Goal: Task Accomplishment & Management: Manage account settings

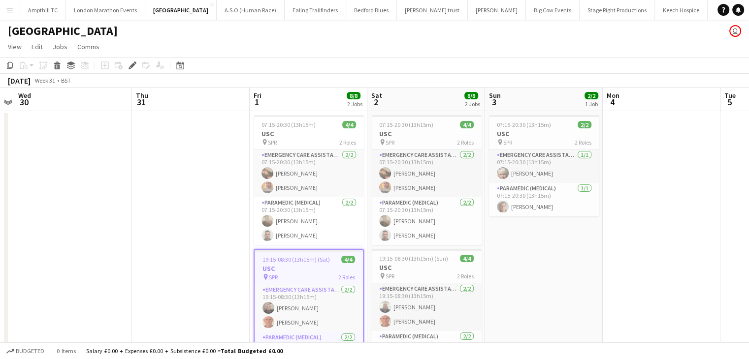
click at [9, 11] on app-icon "Menu" at bounding box center [10, 10] width 8 height 8
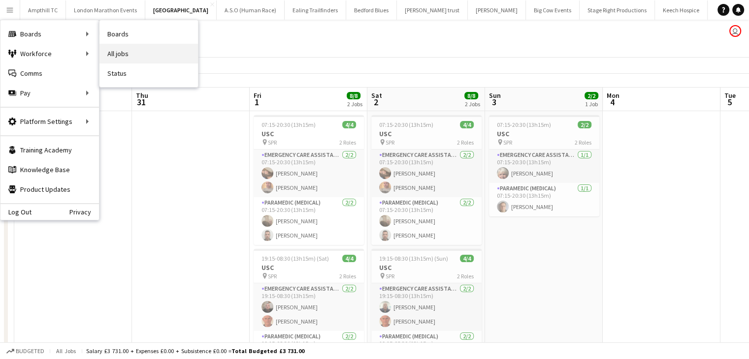
click at [120, 54] on link "All jobs" at bounding box center [148, 54] width 98 height 20
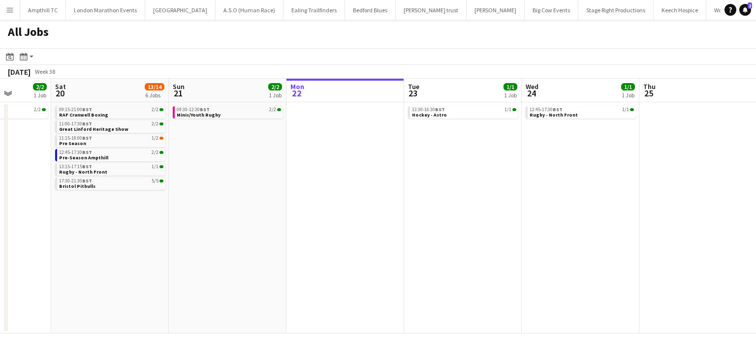
scroll to position [0, 290]
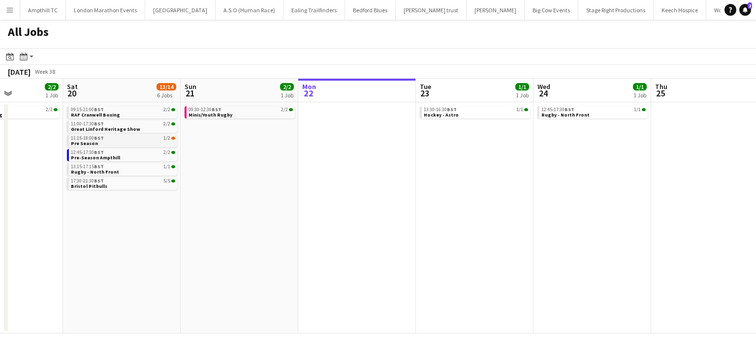
click at [125, 142] on link "11:15-18:00 BST 1/2 Pre Season" at bounding box center [123, 140] width 104 height 11
click at [152, 143] on link "11:15-18:00 BST 1/2 Pre Season" at bounding box center [123, 140] width 104 height 11
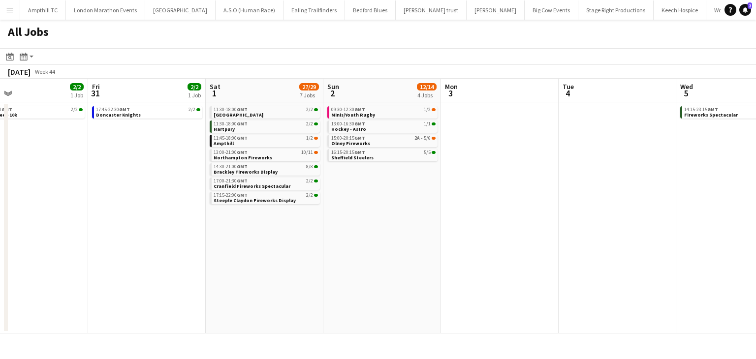
scroll to position [0, 383]
click at [429, 143] on link "15:00-20:15 GMT 2A • 5/6 Olney Fireworks" at bounding box center [383, 140] width 104 height 11
click at [369, 154] on div "16:15-20:15 GMT 5/5" at bounding box center [383, 152] width 104 height 5
click at [397, 123] on div "13:00-16:30 GMT 1/1" at bounding box center [383, 124] width 104 height 5
click at [354, 109] on span "09:30-12:30 GMT" at bounding box center [348, 109] width 34 height 5
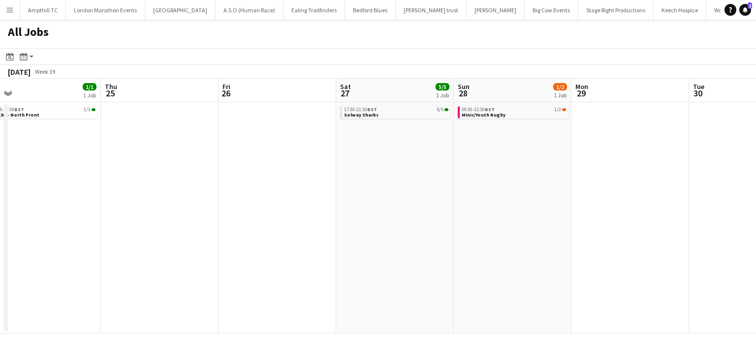
scroll to position [0, 253]
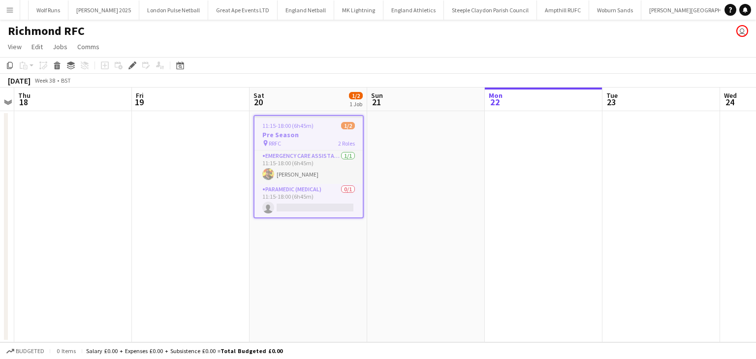
scroll to position [0, 679]
click at [301, 142] on div "pin RRFC 2 Roles" at bounding box center [308, 143] width 108 height 8
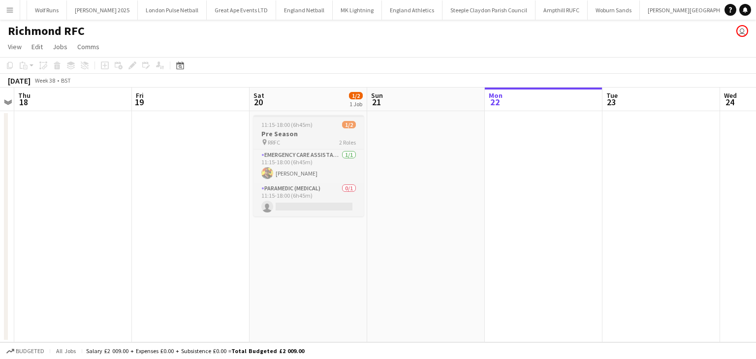
click at [309, 137] on h3 "Pre Season" at bounding box center [308, 133] width 110 height 9
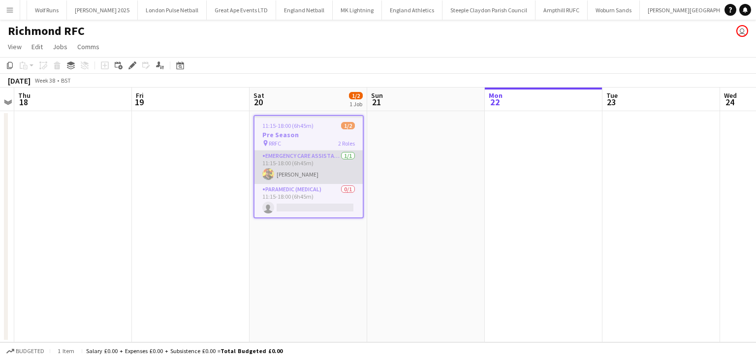
click at [286, 168] on app-card-role "Emergency Care Assistant (Medical) 1/1 11:15-18:00 (6h45m) Russell Collins" at bounding box center [308, 167] width 108 height 33
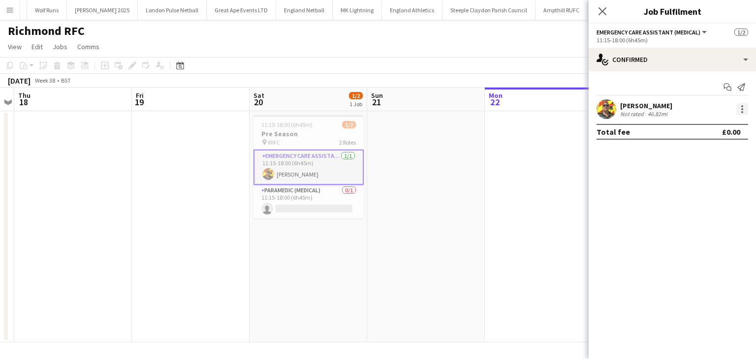
click at [741, 111] on div at bounding box center [742, 109] width 12 height 12
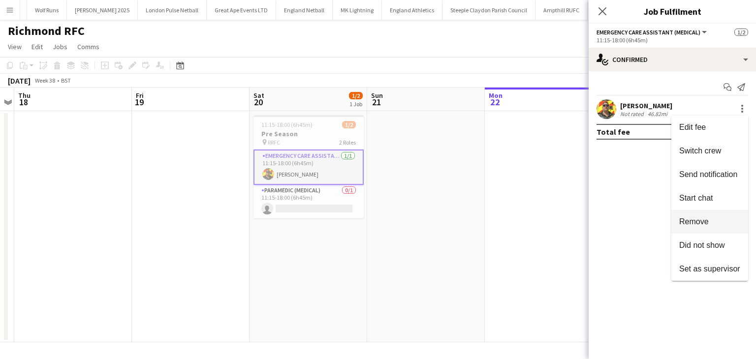
click at [692, 225] on span "Remove" at bounding box center [694, 222] width 30 height 8
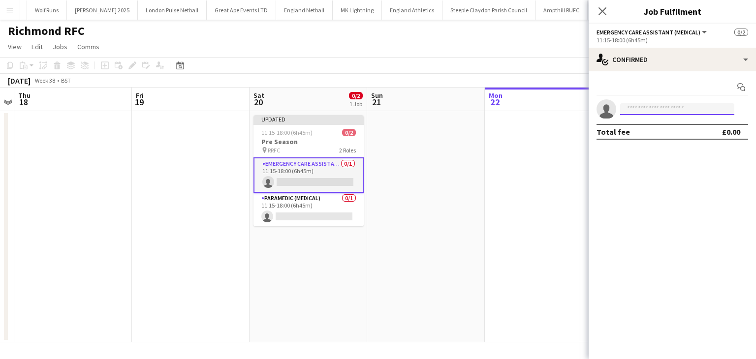
click at [647, 108] on input at bounding box center [677, 109] width 114 height 12
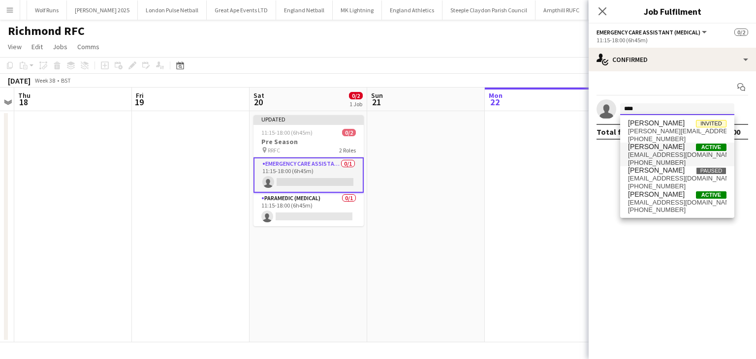
type input "****"
click at [650, 150] on span "[PERSON_NAME]" at bounding box center [656, 147] width 57 height 8
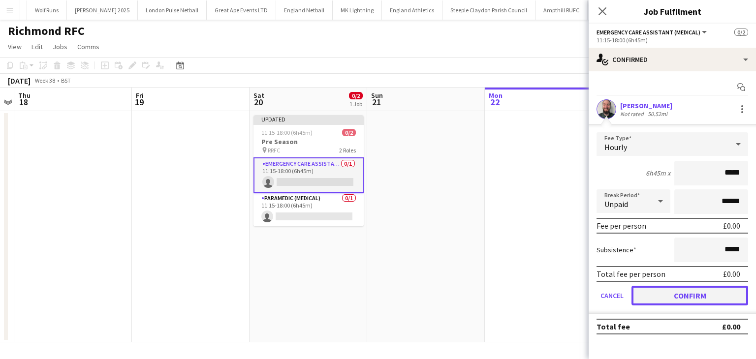
click at [671, 294] on button "Confirm" at bounding box center [689, 296] width 117 height 20
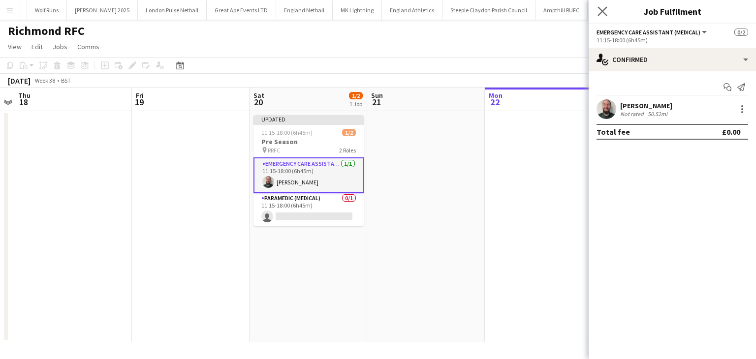
click at [600, 6] on app-icon "Close pop-in" at bounding box center [602, 11] width 14 height 14
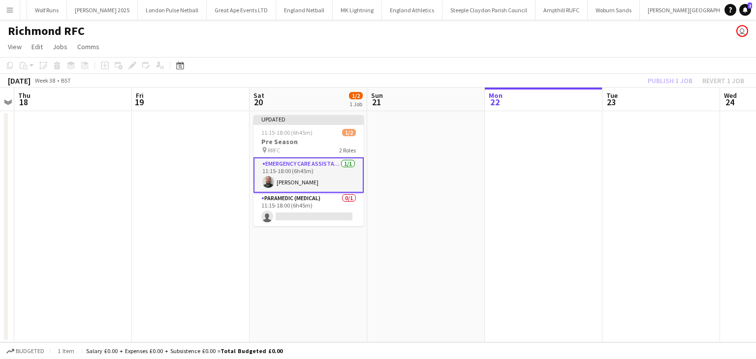
click at [666, 73] on app-toolbar "Copy Paste Paste Ctrl+V Paste with crew Ctrl+Shift+V Paste linked Job Delete Gr…" at bounding box center [378, 65] width 756 height 17
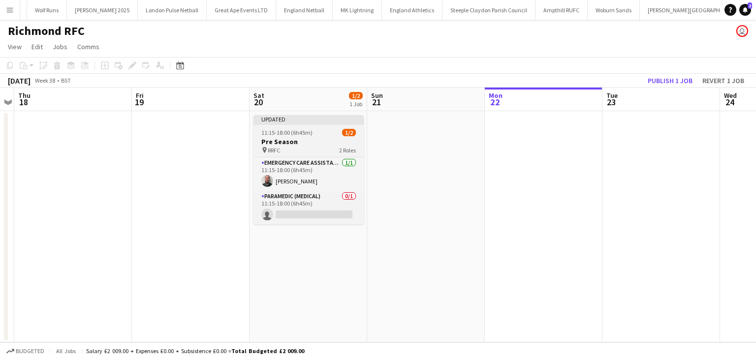
click at [278, 139] on h3 "Pre Season" at bounding box center [308, 141] width 110 height 9
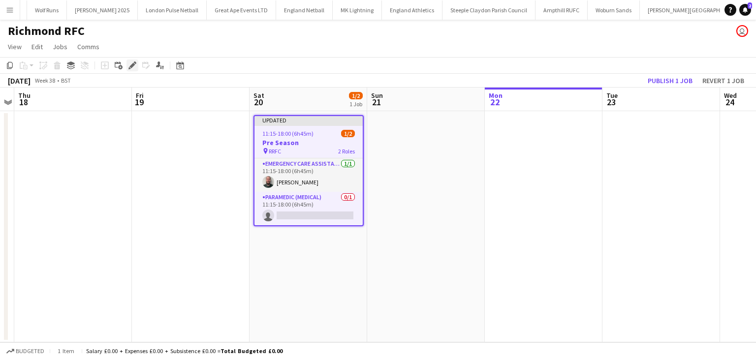
click at [128, 64] on icon "Edit" at bounding box center [132, 66] width 8 height 8
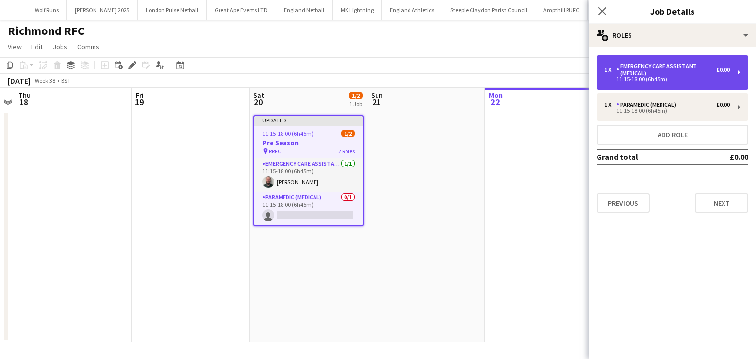
click at [661, 78] on div "11:15-18:00 (6h45m)" at bounding box center [666, 79] width 125 height 5
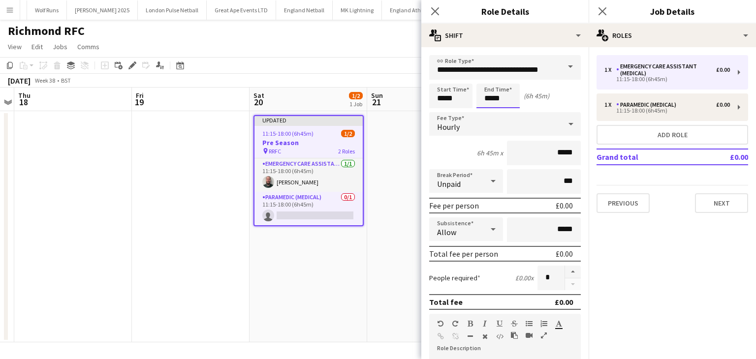
click at [510, 99] on body "Menu Boards Boards Boards All jobs Status Workforce Workforce My Workforce Recr…" at bounding box center [378, 179] width 756 height 359
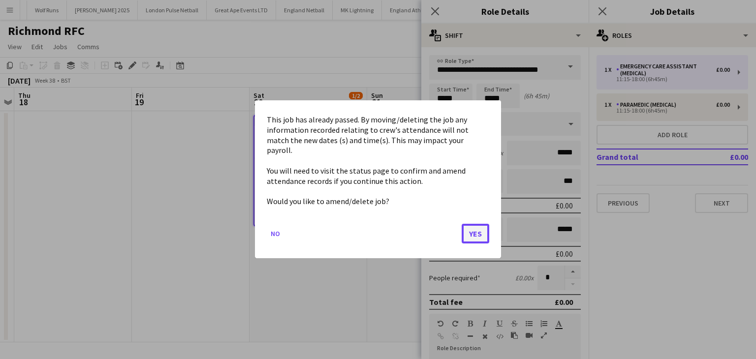
click at [479, 225] on button "Yes" at bounding box center [476, 234] width 28 height 20
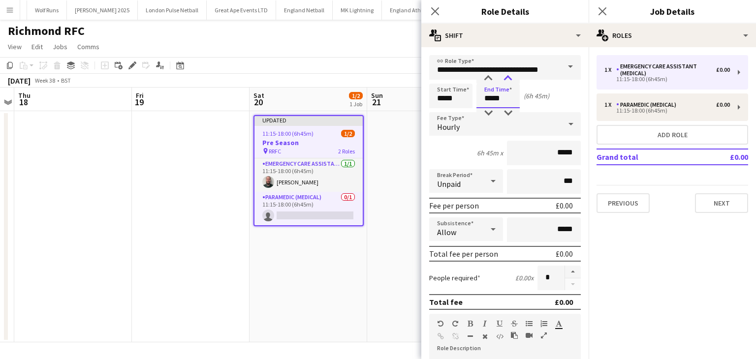
click at [505, 77] on div at bounding box center [508, 79] width 20 height 10
type input "*****"
click at [505, 77] on div at bounding box center [508, 79] width 20 height 10
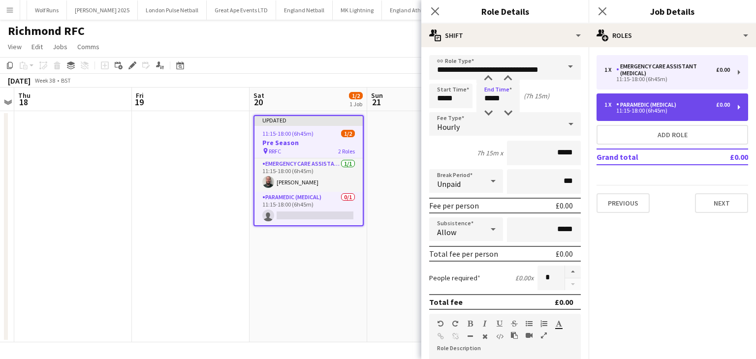
click at [626, 113] on div "11:15-18:00 (6h45m)" at bounding box center [666, 110] width 125 height 5
type input "**********"
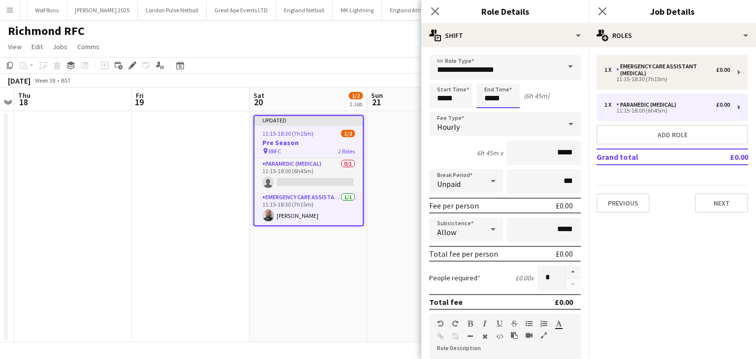
click at [504, 93] on input "*****" at bounding box center [497, 96] width 43 height 25
click at [514, 77] on div at bounding box center [508, 79] width 20 height 10
type input "*****"
click at [514, 77] on div at bounding box center [508, 79] width 20 height 10
click at [598, 10] on icon "Close pop-in" at bounding box center [601, 10] width 9 height 9
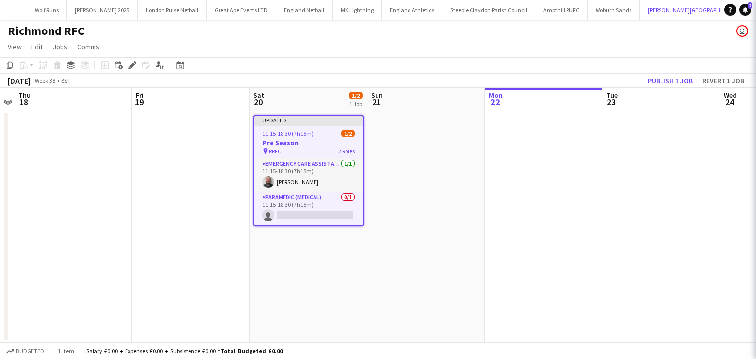
click at [640, 10] on button "Stowe School Close" at bounding box center [696, 9] width 112 height 19
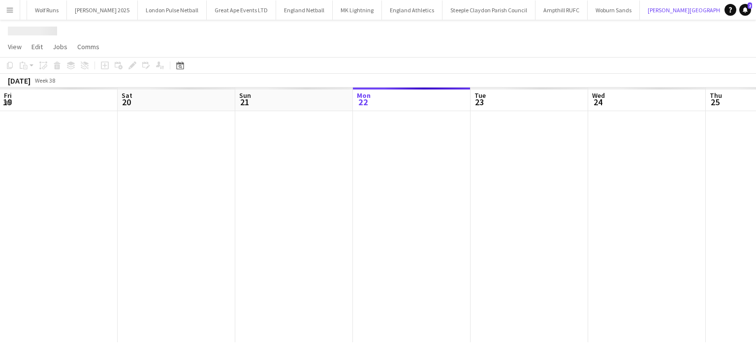
scroll to position [0, 235]
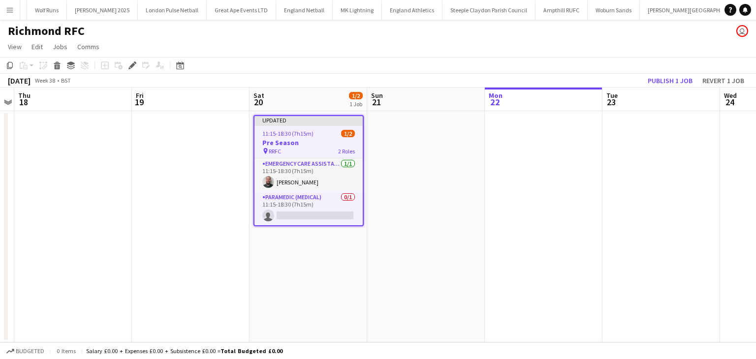
scroll to position [0, 261]
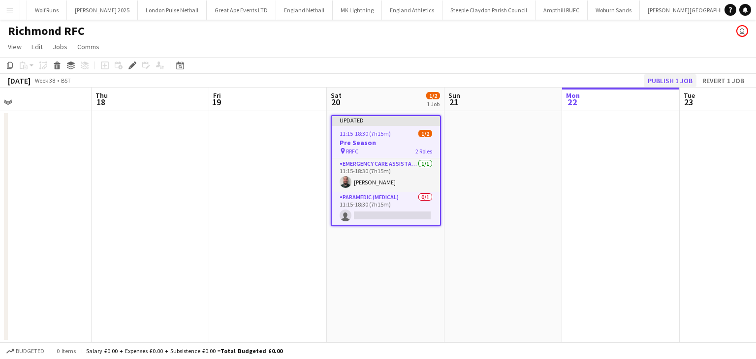
drag, startPoint x: 297, startPoint y: 137, endPoint x: 677, endPoint y: 83, distance: 383.8
click at [677, 83] on app-calendar "Copy Paste Paste Ctrl+V Paste with crew Ctrl+Shift+V Paste linked Job Delete Gr…" at bounding box center [378, 199] width 756 height 285
click at [674, 82] on button "Publish 1 job" at bounding box center [670, 80] width 53 height 13
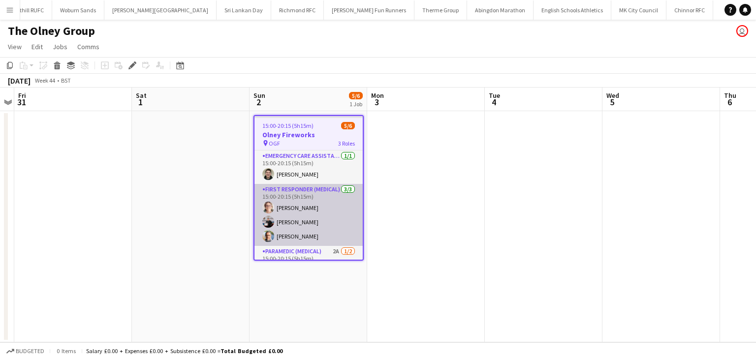
scroll to position [33, 0]
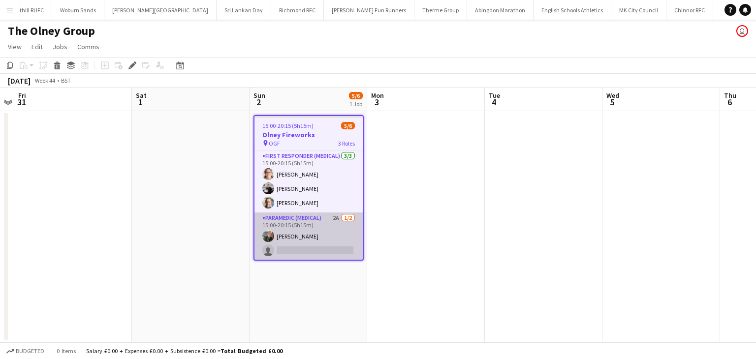
click at [314, 227] on app-card-role "Paramedic (Medical) 2A [DATE] 15:00-20:15 (5h15m) [PERSON_NAME] single-neutral-…" at bounding box center [308, 237] width 108 height 48
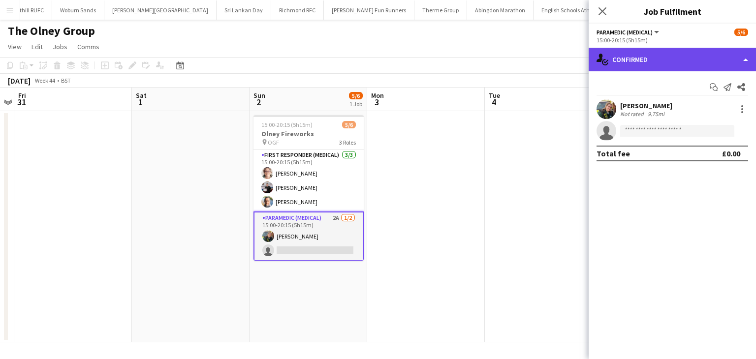
click at [693, 53] on div "single-neutral-actions-check-2 Confirmed" at bounding box center [672, 60] width 167 height 24
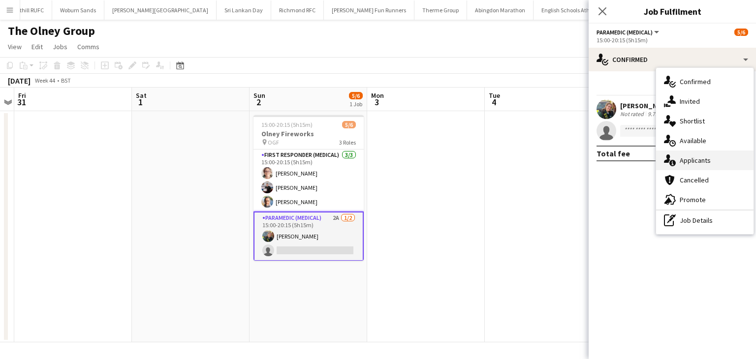
click at [700, 155] on div "single-neutral-actions-information Applicants" at bounding box center [704, 161] width 97 height 20
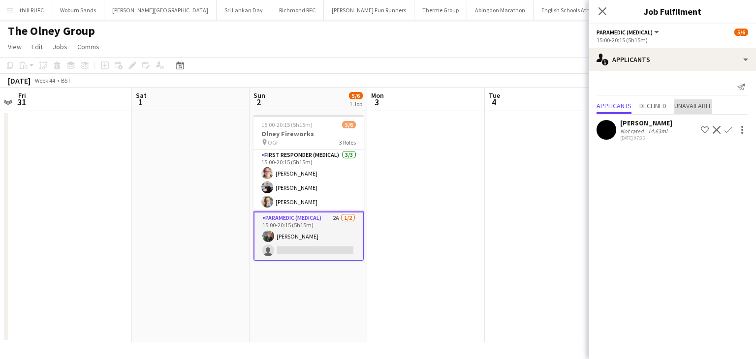
click at [712, 108] on span "Unavailable" at bounding box center [693, 105] width 38 height 7
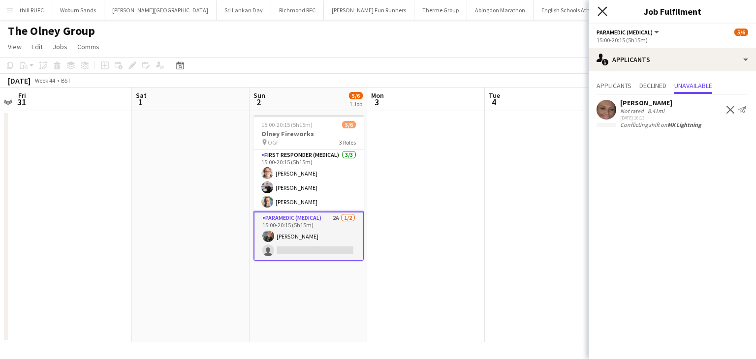
click at [605, 11] on icon "Close pop-in" at bounding box center [601, 10] width 9 height 9
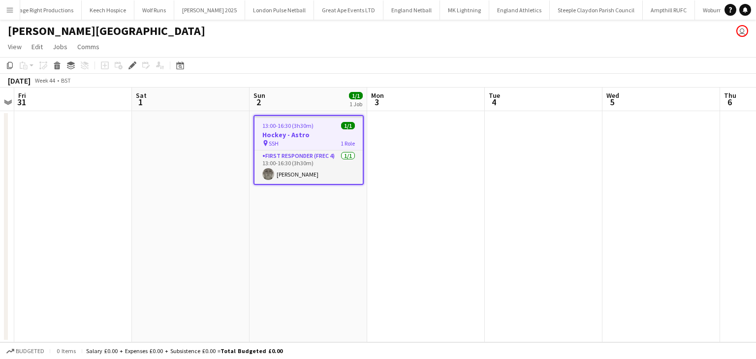
scroll to position [0, 574]
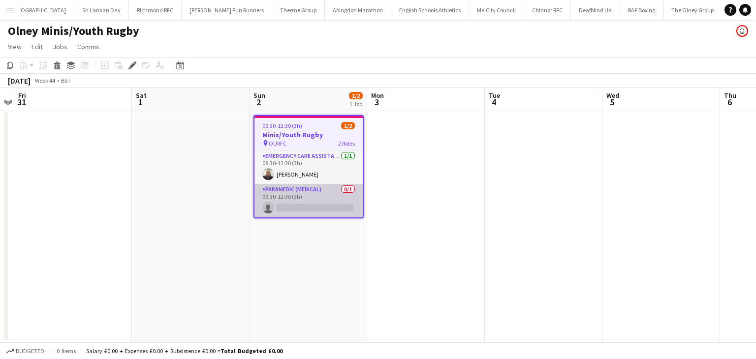
scroll to position [0, 1366]
click at [298, 211] on app-card-role "Paramedic (Medical) 0/1 09:30-12:30 (3h) single-neutral-actions" at bounding box center [308, 200] width 108 height 33
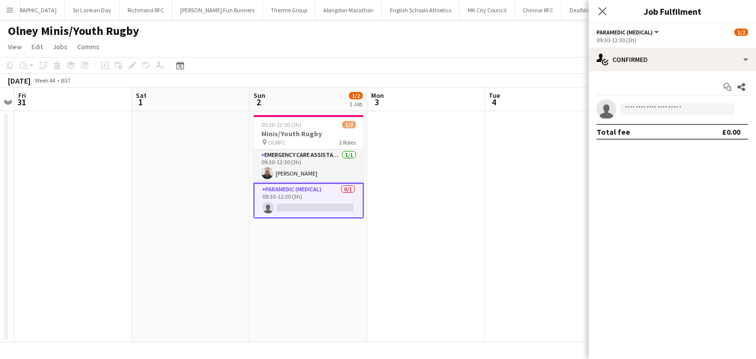
click at [662, 115] on app-invite-slot "single-neutral-actions" at bounding box center [672, 109] width 167 height 20
click at [662, 113] on input at bounding box center [677, 109] width 114 height 12
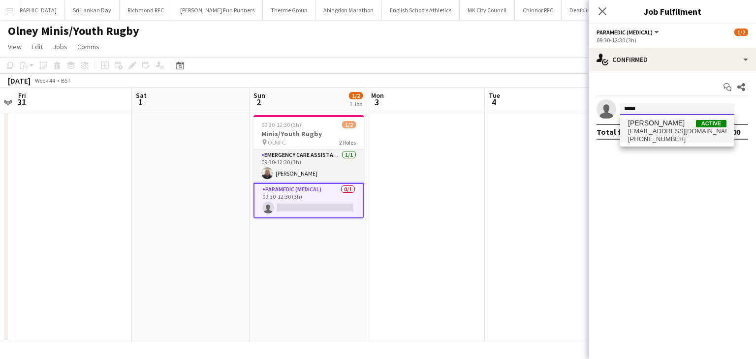
type input "*****"
click at [658, 130] on span "[EMAIL_ADDRESS][DOMAIN_NAME]" at bounding box center [677, 131] width 98 height 8
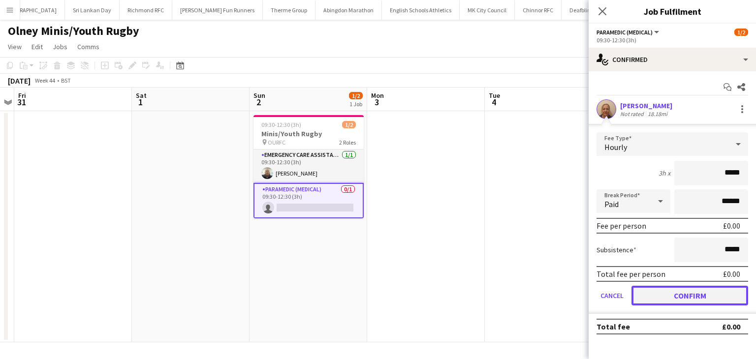
click at [650, 302] on button "Confirm" at bounding box center [689, 296] width 117 height 20
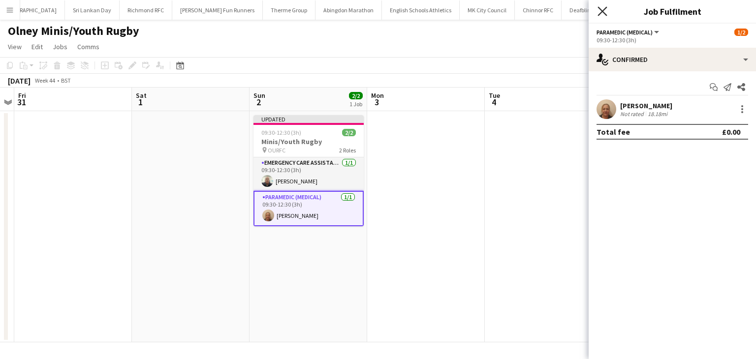
click at [601, 14] on icon "Close pop-in" at bounding box center [601, 10] width 9 height 9
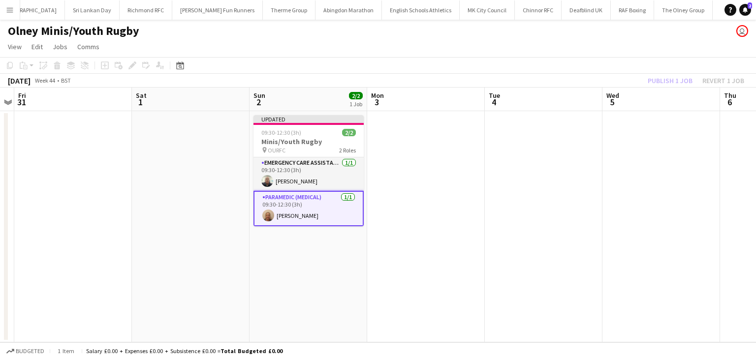
click at [678, 76] on div "Publish 1 job Revert 1 job" at bounding box center [696, 80] width 120 height 13
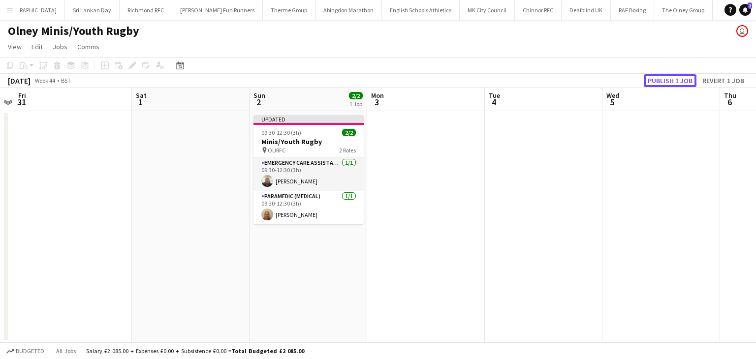
click at [678, 76] on button "Publish 1 job" at bounding box center [670, 80] width 53 height 13
